Goal: Information Seeking & Learning: Learn about a topic

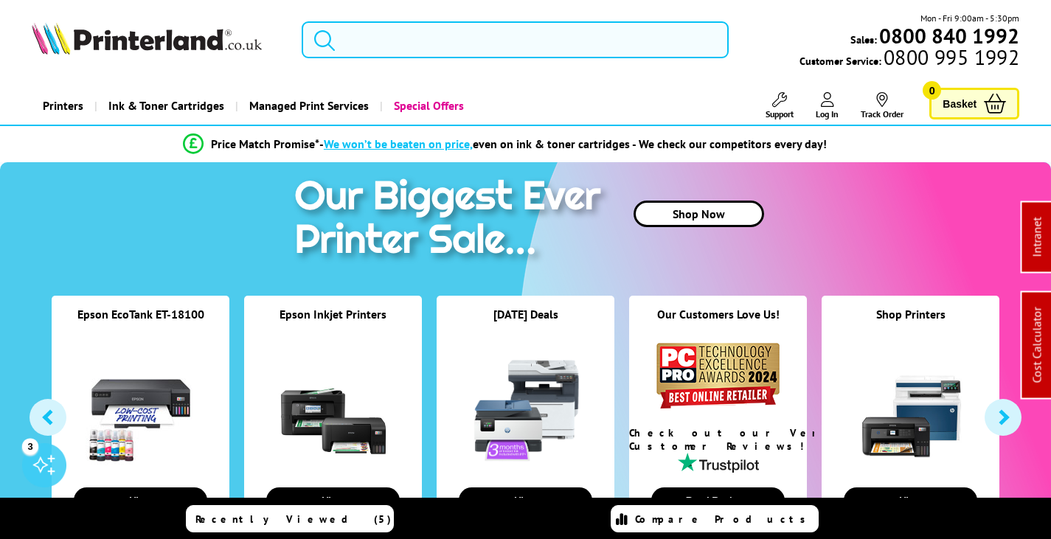
click at [408, 44] on input "search" at bounding box center [515, 39] width 427 height 37
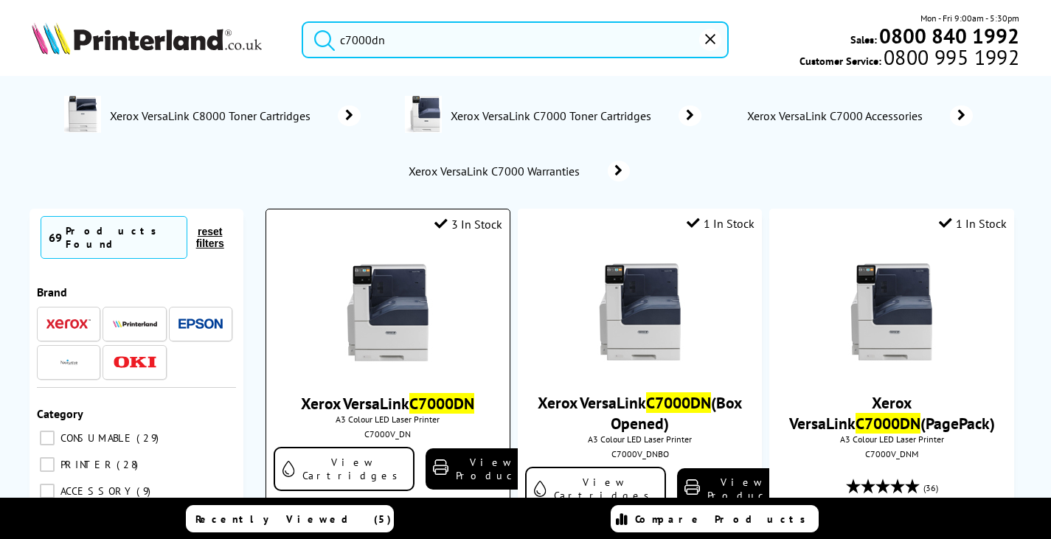
type input "c7000dn"
click at [405, 327] on img at bounding box center [388, 312] width 111 height 111
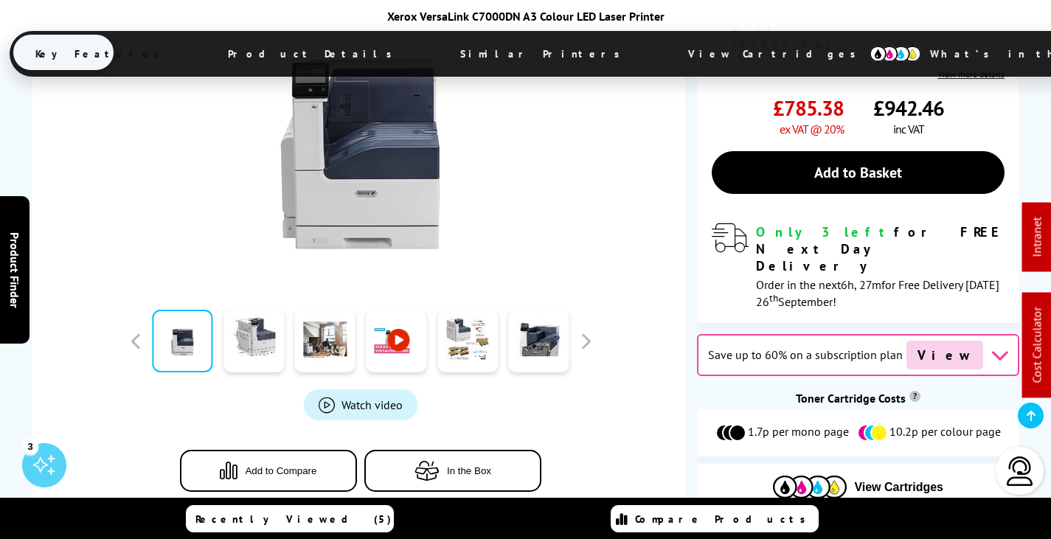
click at [666, 50] on span "View Cartridges" at bounding box center [779, 54] width 226 height 38
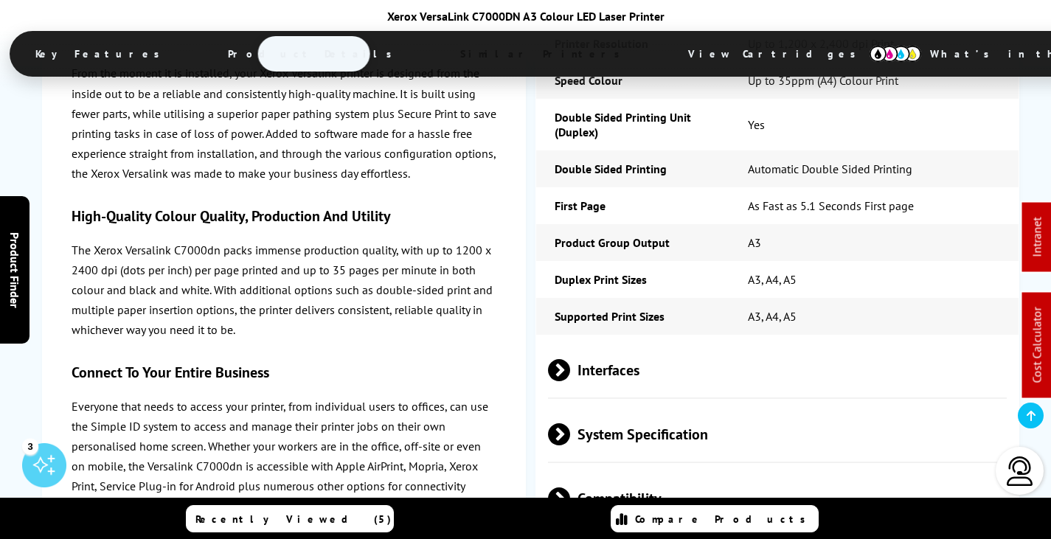
scroll to position [3852, 0]
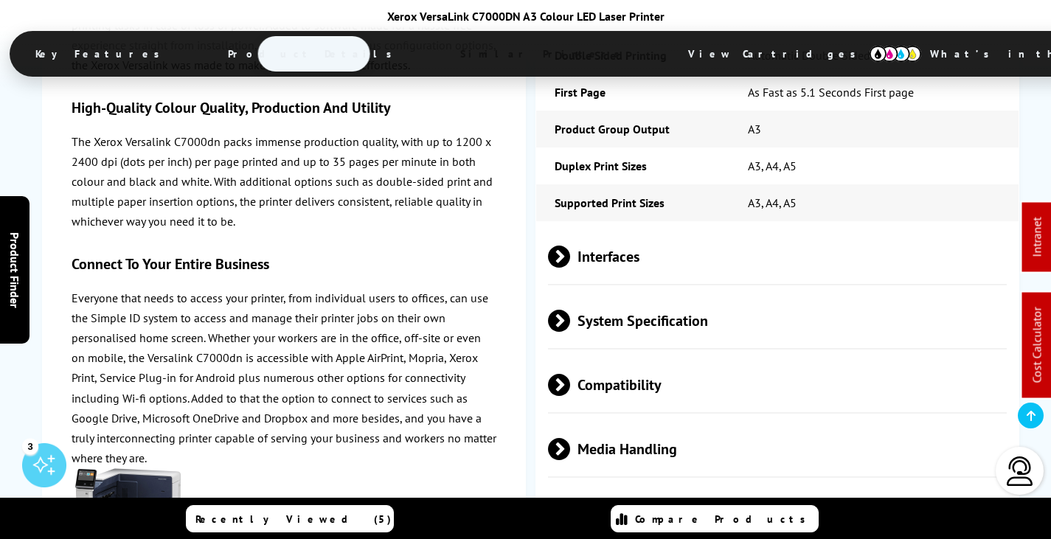
click at [650, 421] on span "Media Handling" at bounding box center [777, 448] width 459 height 55
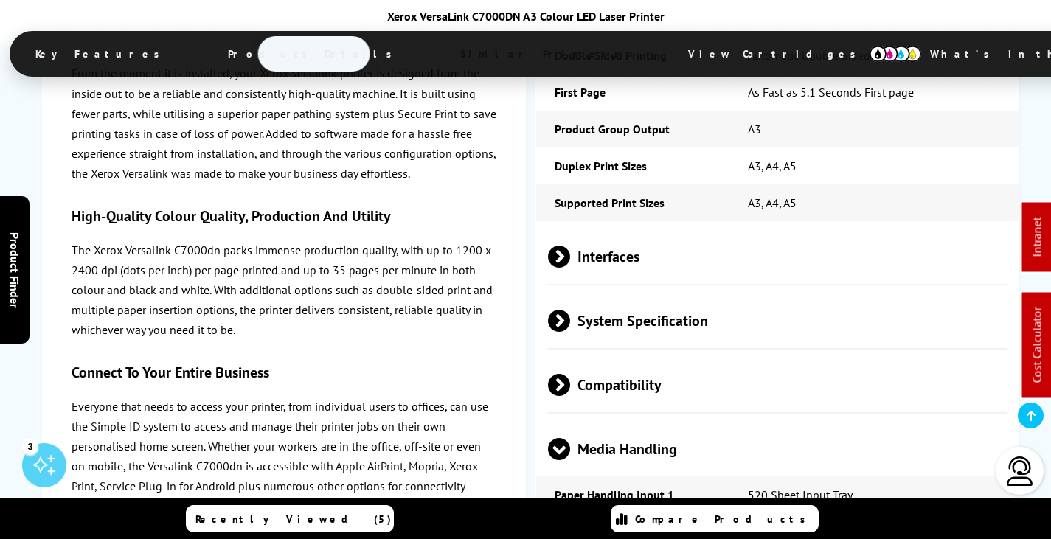
click at [654, 421] on span "Media Handling" at bounding box center [777, 448] width 459 height 55
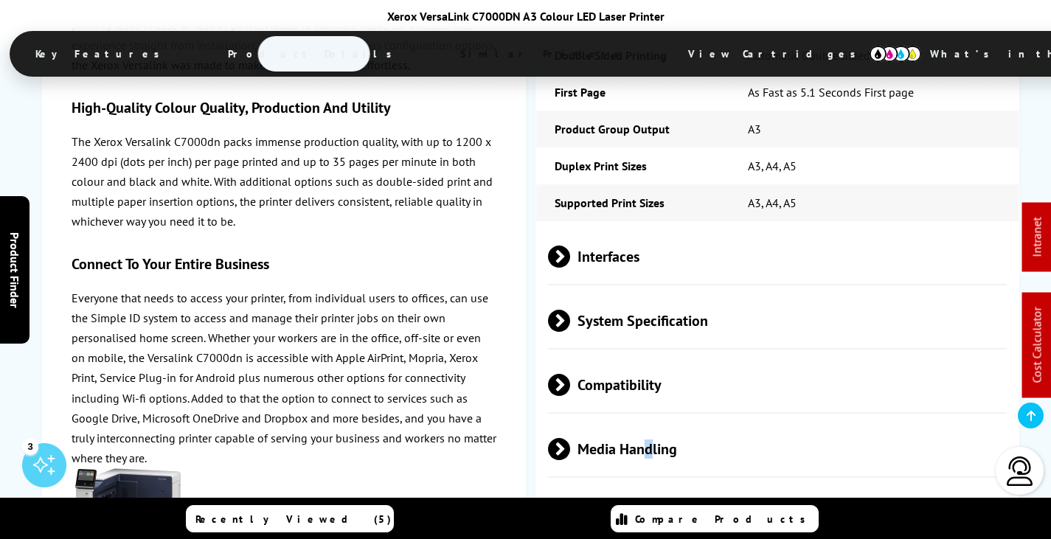
click at [648, 421] on span "Media Handling" at bounding box center [777, 448] width 459 height 55
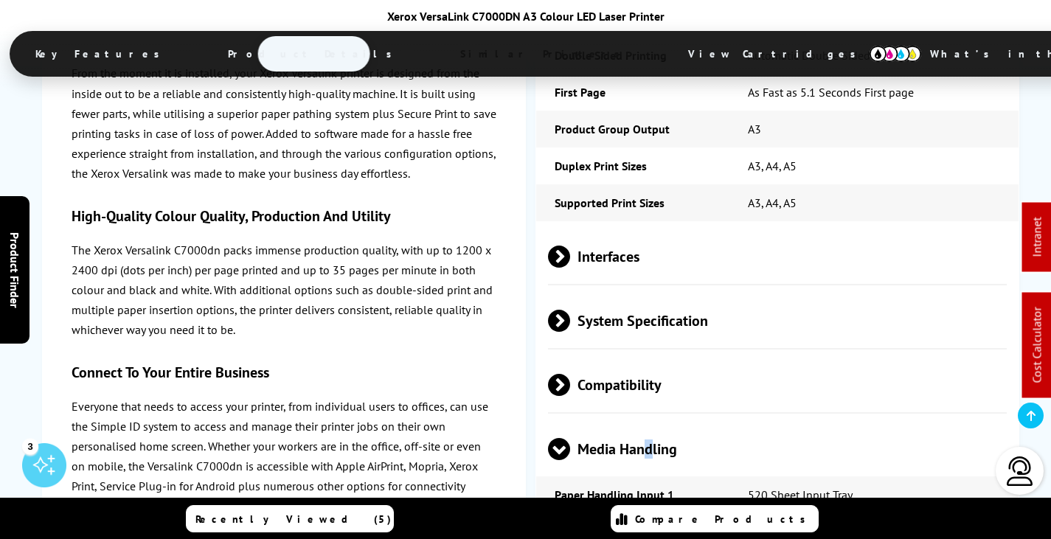
click at [640, 421] on span "Media Handling" at bounding box center [777, 448] width 459 height 55
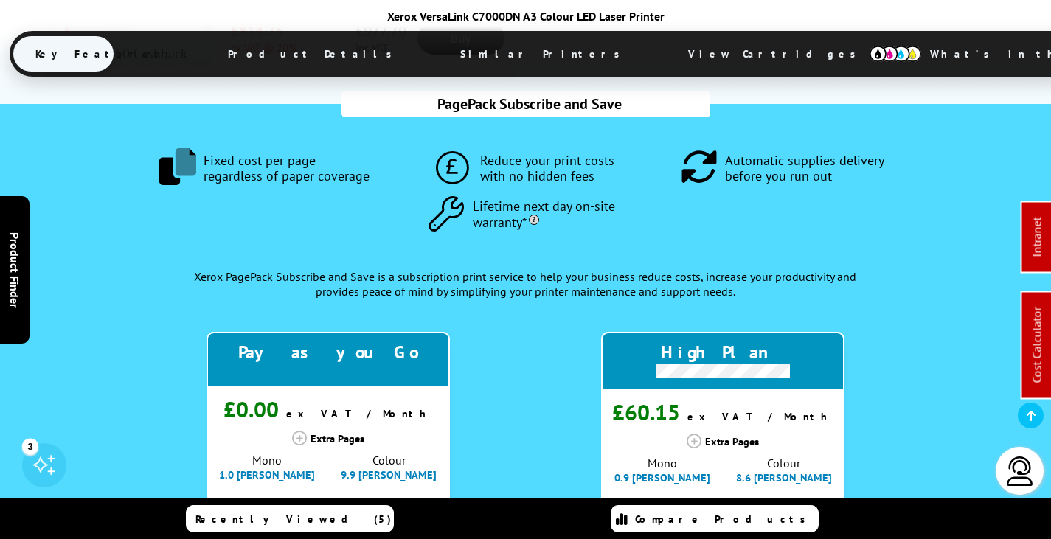
scroll to position [1549, 0]
